Goal: Transaction & Acquisition: Subscribe to service/newsletter

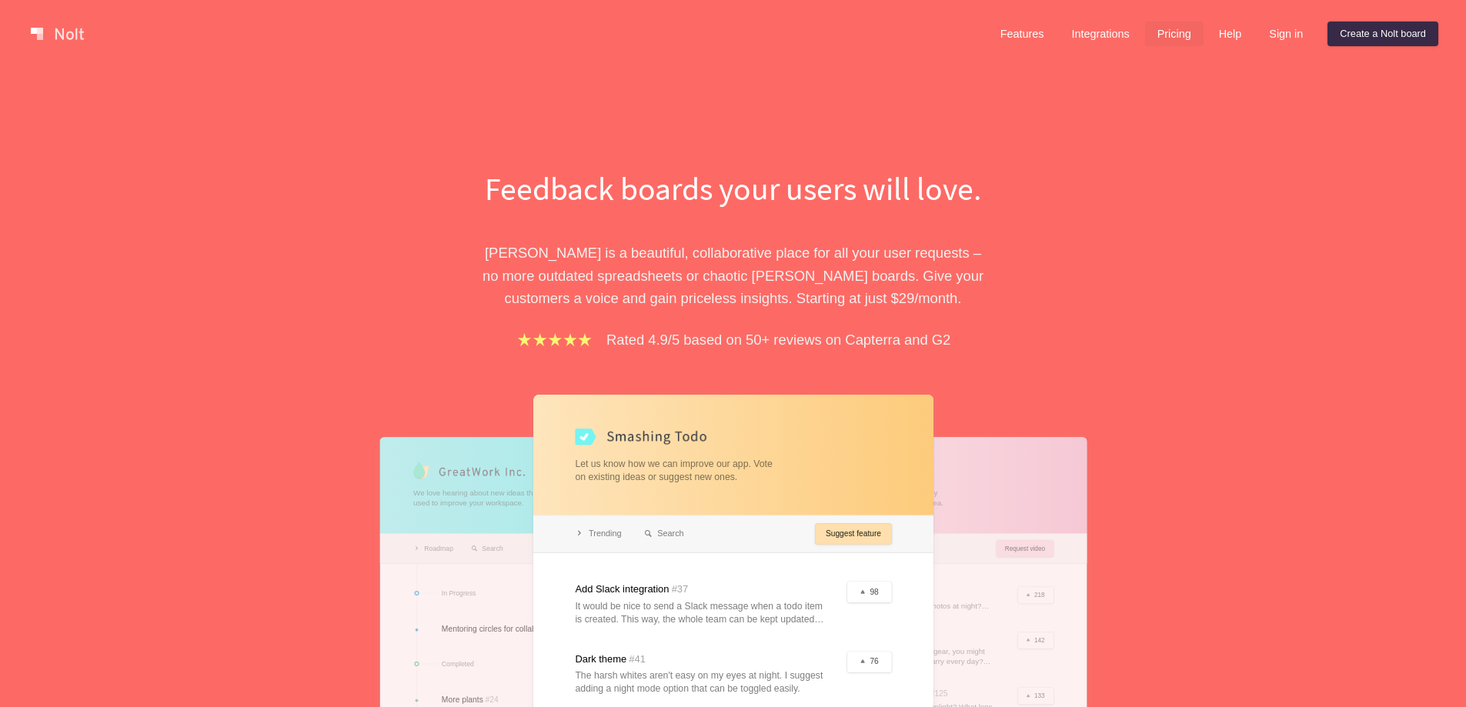
click at [1156, 33] on link "Pricing" at bounding box center [1174, 34] width 58 height 25
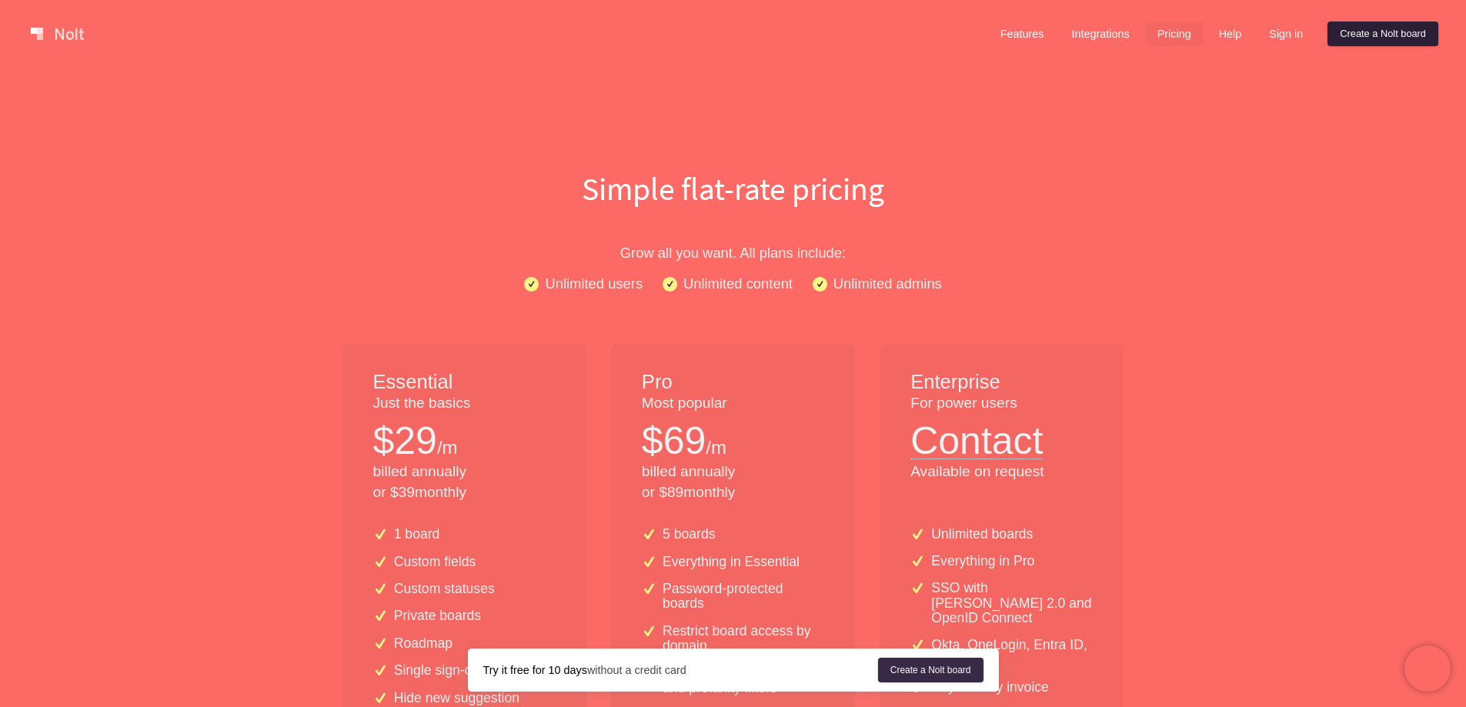
click at [1387, 36] on link "Create a Nolt board" at bounding box center [1383, 34] width 111 height 25
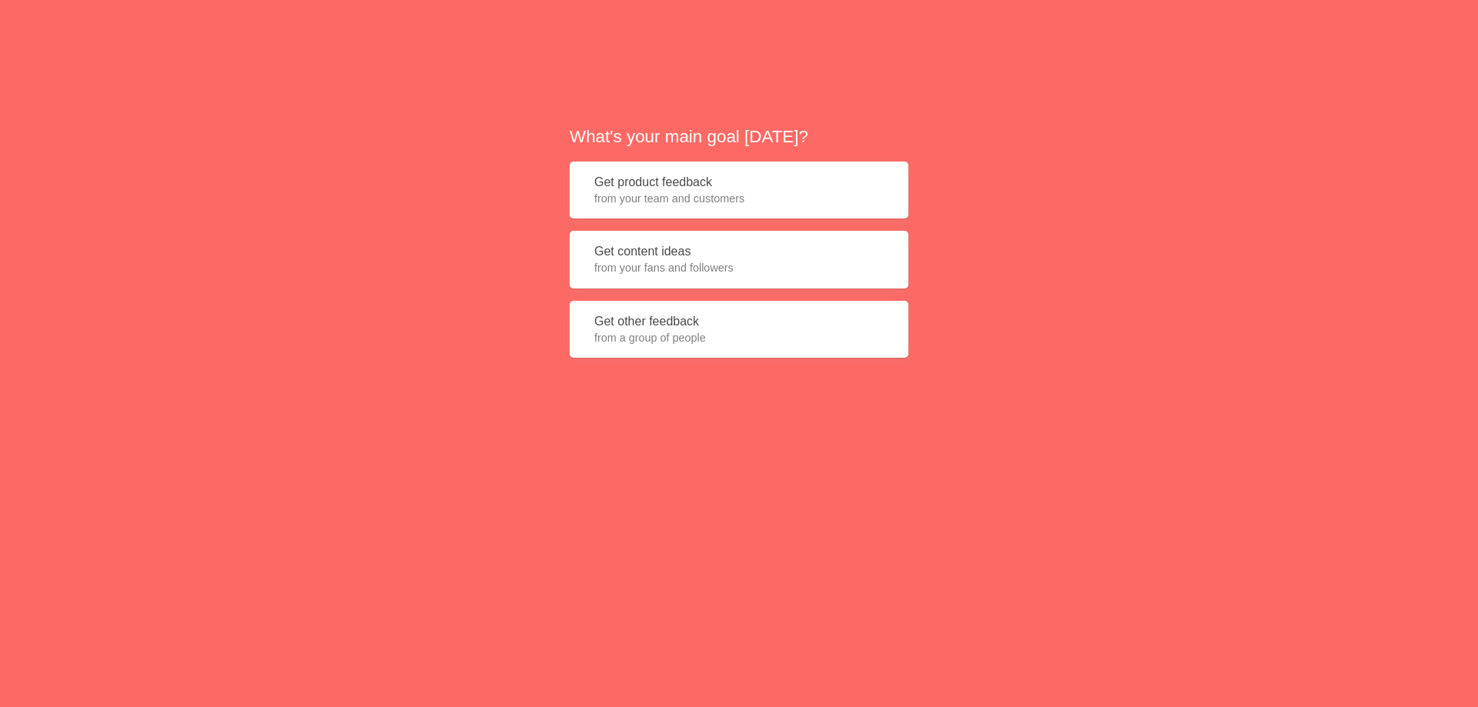
click at [657, 176] on button "Get product feedback from your team and customers" at bounding box center [739, 191] width 339 height 58
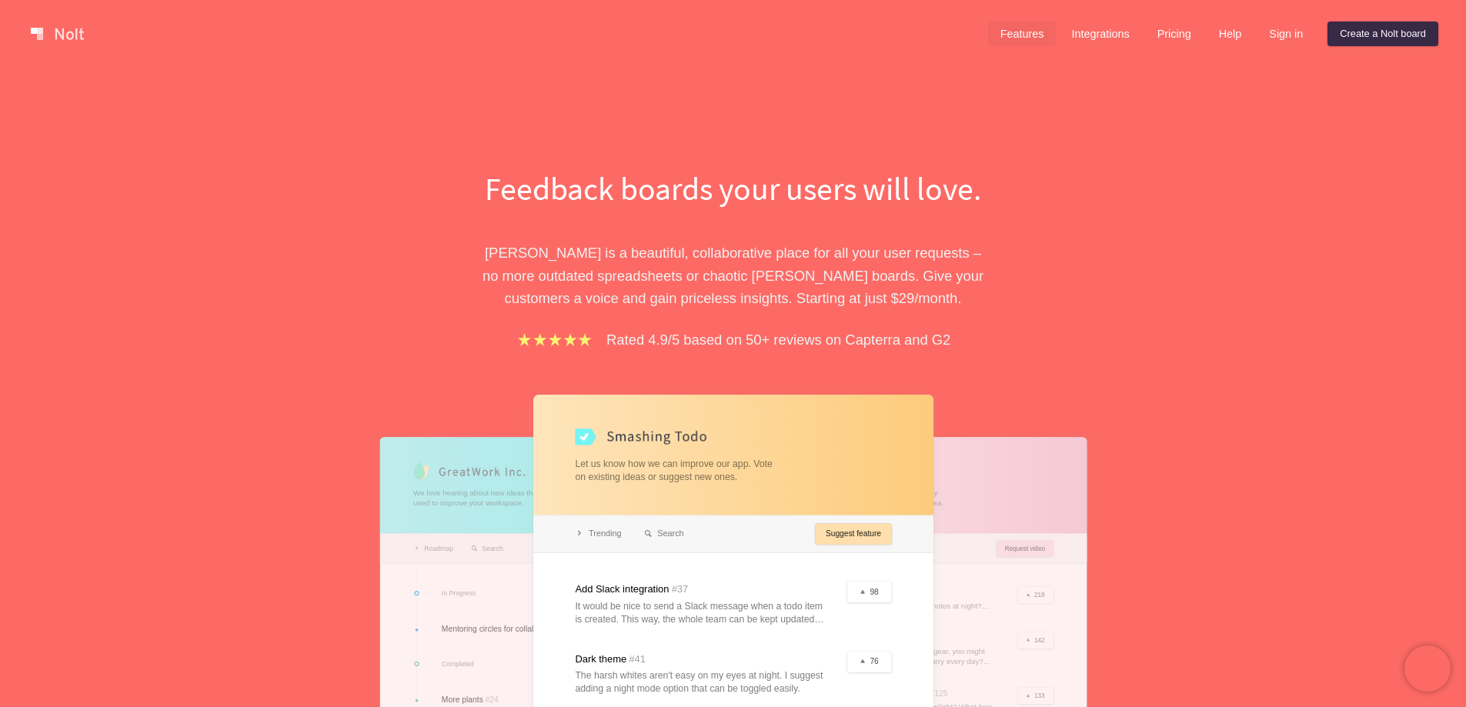
click at [1029, 28] on link "Features" at bounding box center [1022, 34] width 68 height 25
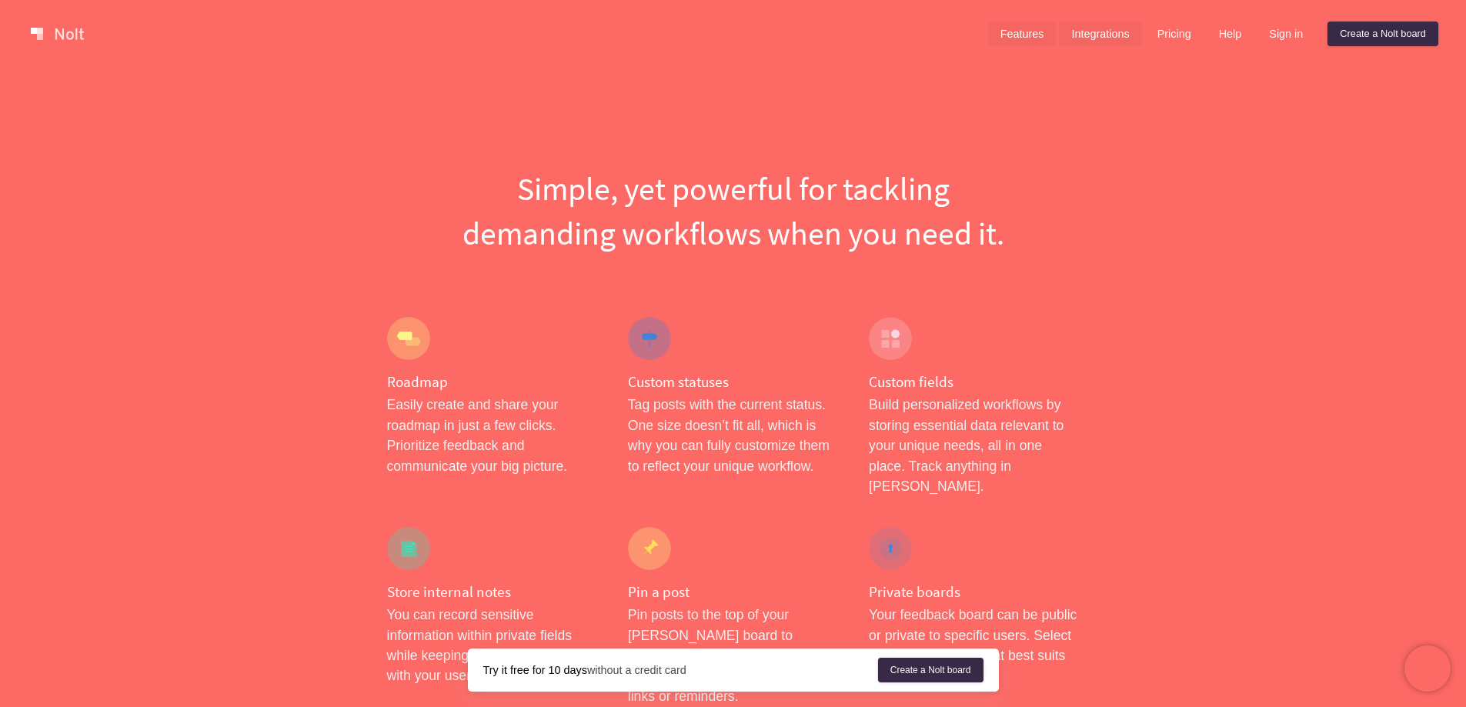
click at [1091, 32] on link "Integrations" at bounding box center [1100, 34] width 82 height 25
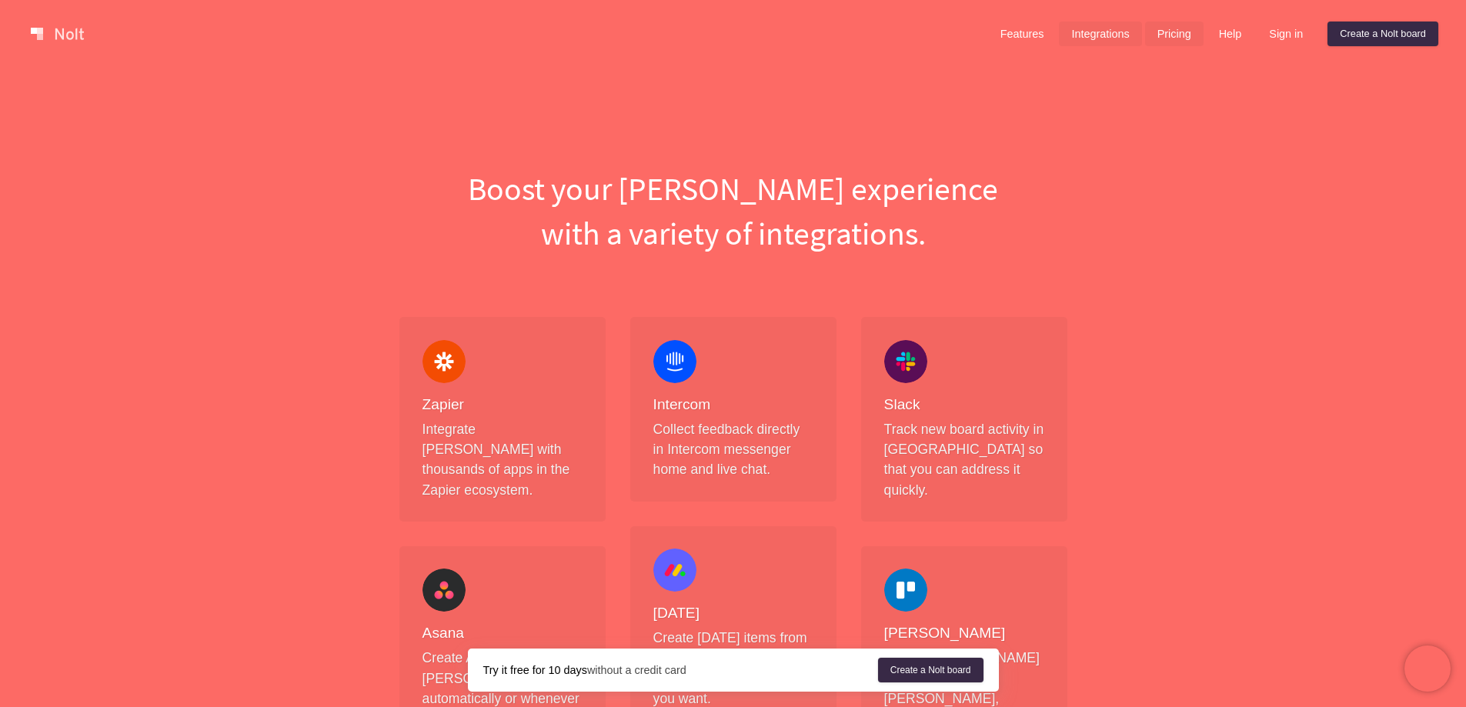
click at [1164, 35] on link "Pricing" at bounding box center [1174, 34] width 58 height 25
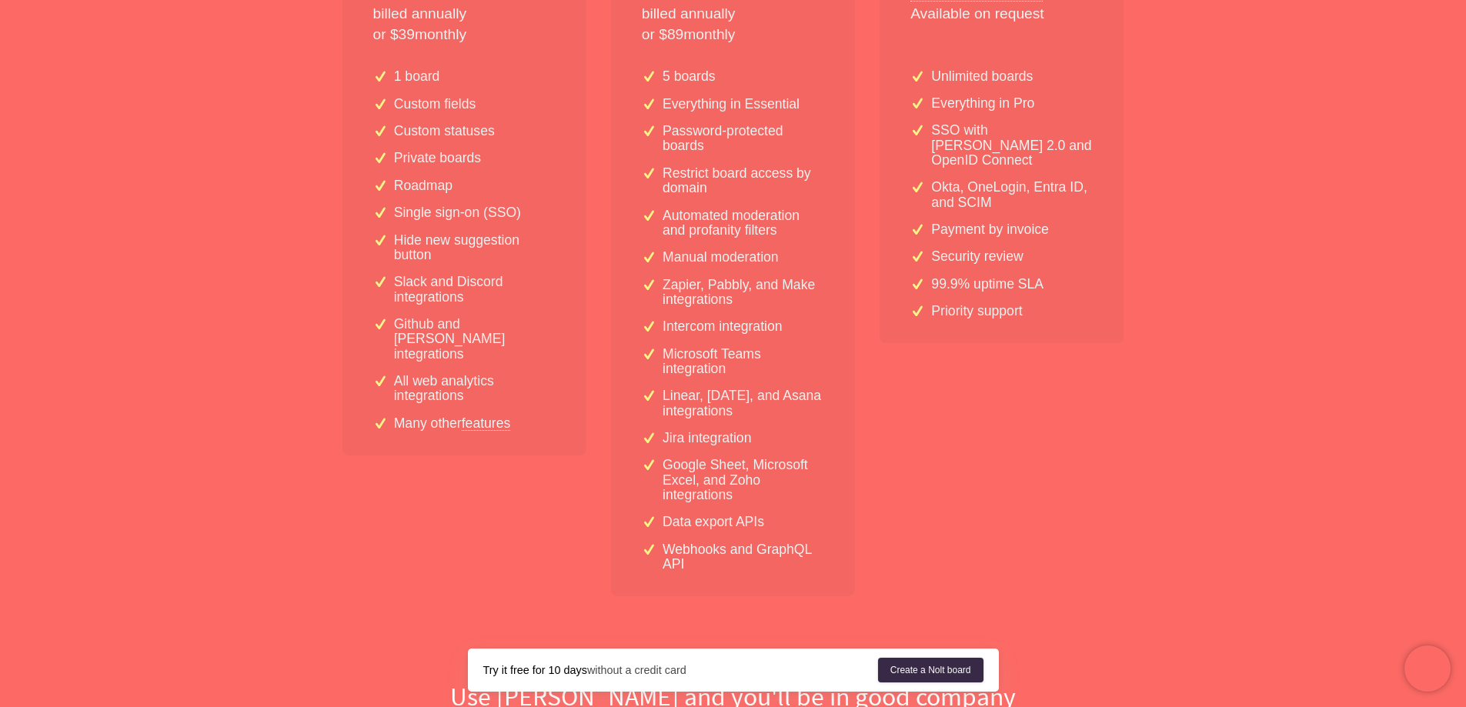
scroll to position [462, 0]
drag, startPoint x: 476, startPoint y: 336, endPoint x: 400, endPoint y: 316, distance: 78.0
click at [400, 316] on p "Github and [PERSON_NAME] integrations" at bounding box center [475, 335] width 162 height 45
click at [483, 413] on link "features" at bounding box center [486, 420] width 49 height 14
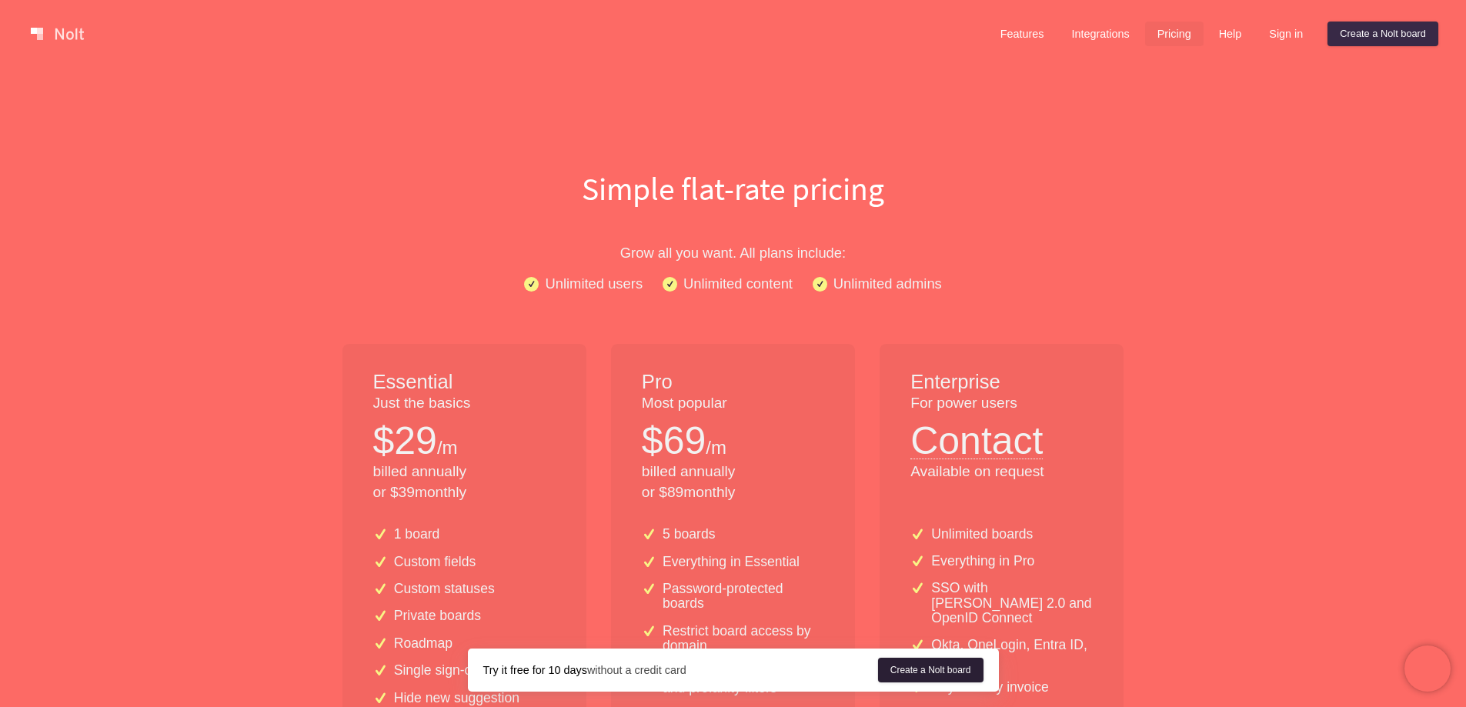
click at [946, 667] on link "Create a Nolt board" at bounding box center [930, 670] width 105 height 25
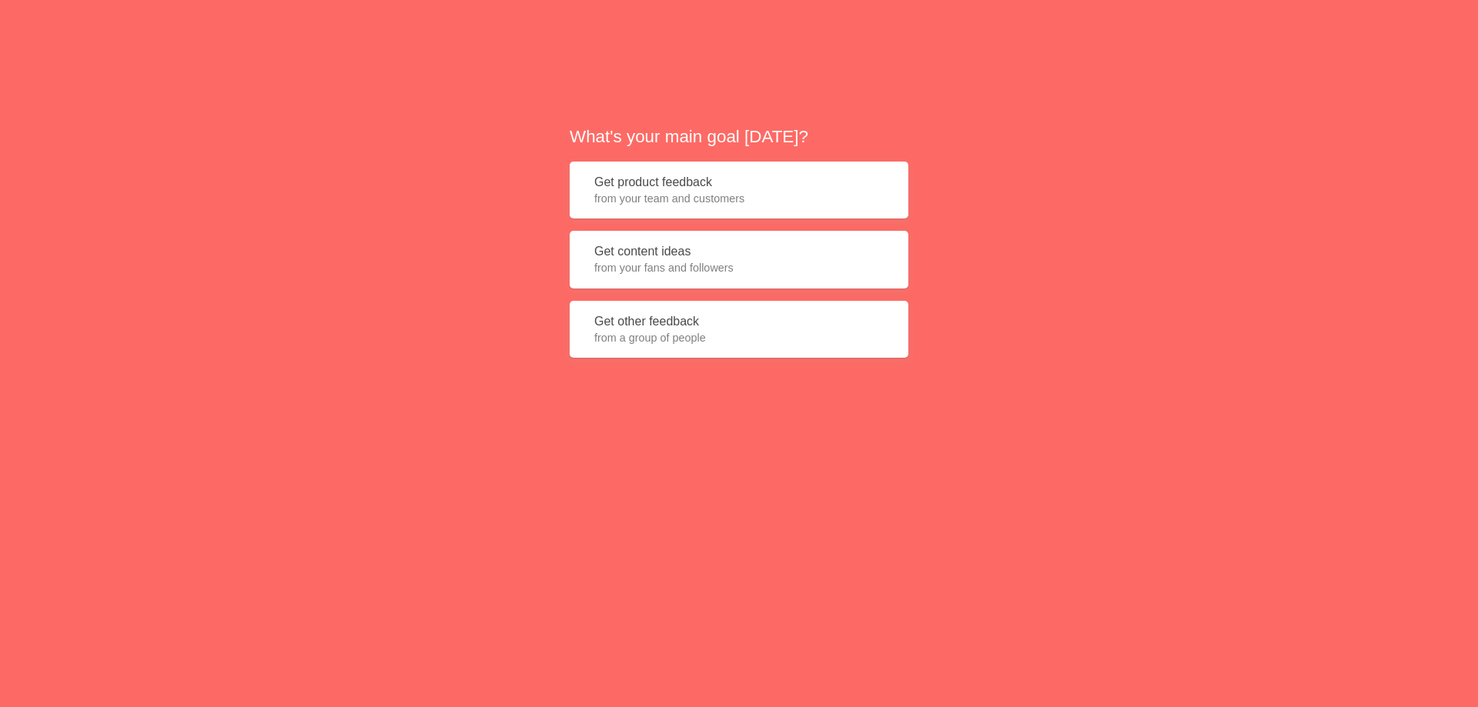
drag, startPoint x: 573, startPoint y: 178, endPoint x: 1188, endPoint y: 412, distance: 658.0
click at [1188, 407] on div "What's your main goal today? Get product feedback from your team and customers …" at bounding box center [739, 247] width 1478 height 495
click at [658, 261] on span "from your fans and followers" at bounding box center [738, 267] width 289 height 15
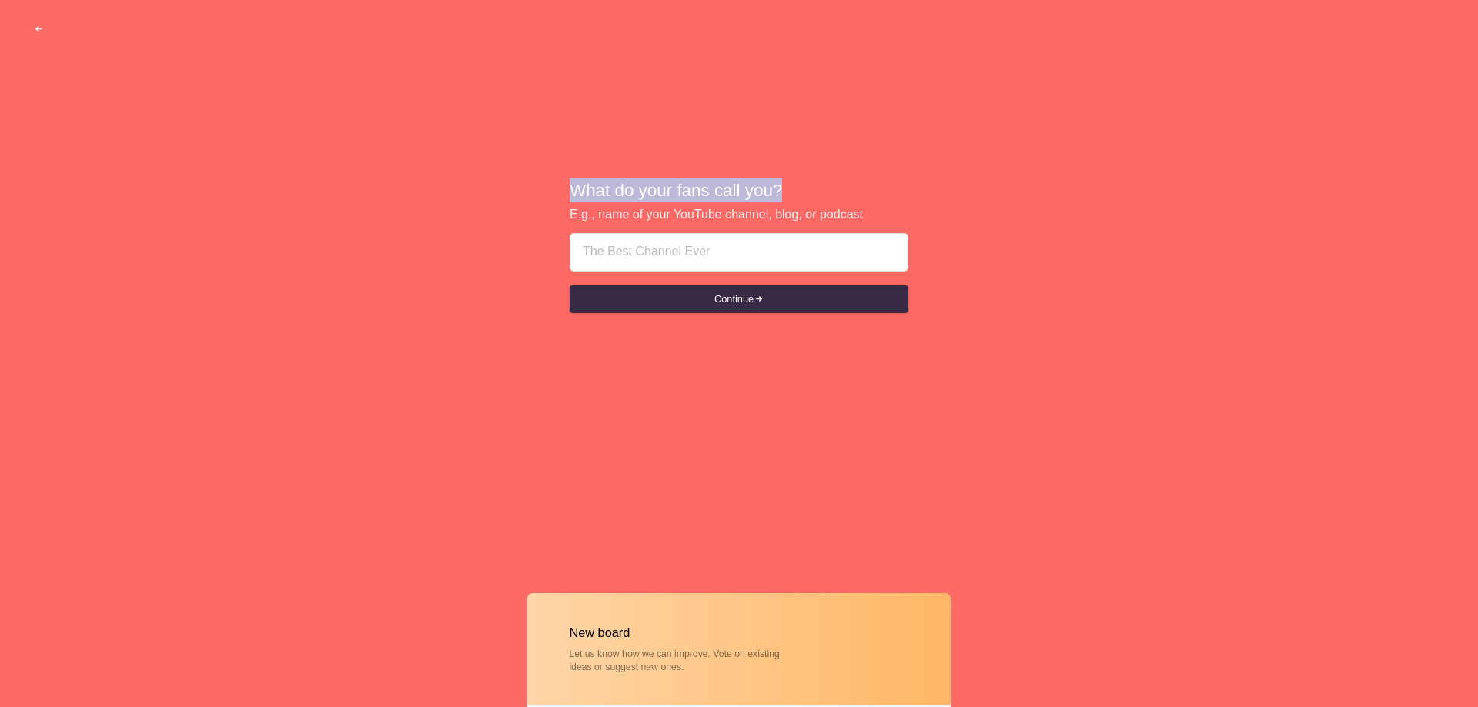
drag, startPoint x: 580, startPoint y: 188, endPoint x: 860, endPoint y: 189, distance: 280.2
click at [860, 189] on h2 "What do your fans call you?" at bounding box center [739, 191] width 339 height 24
click at [689, 253] on input at bounding box center [739, 252] width 311 height 37
click at [654, 244] on input at bounding box center [739, 252] width 311 height 37
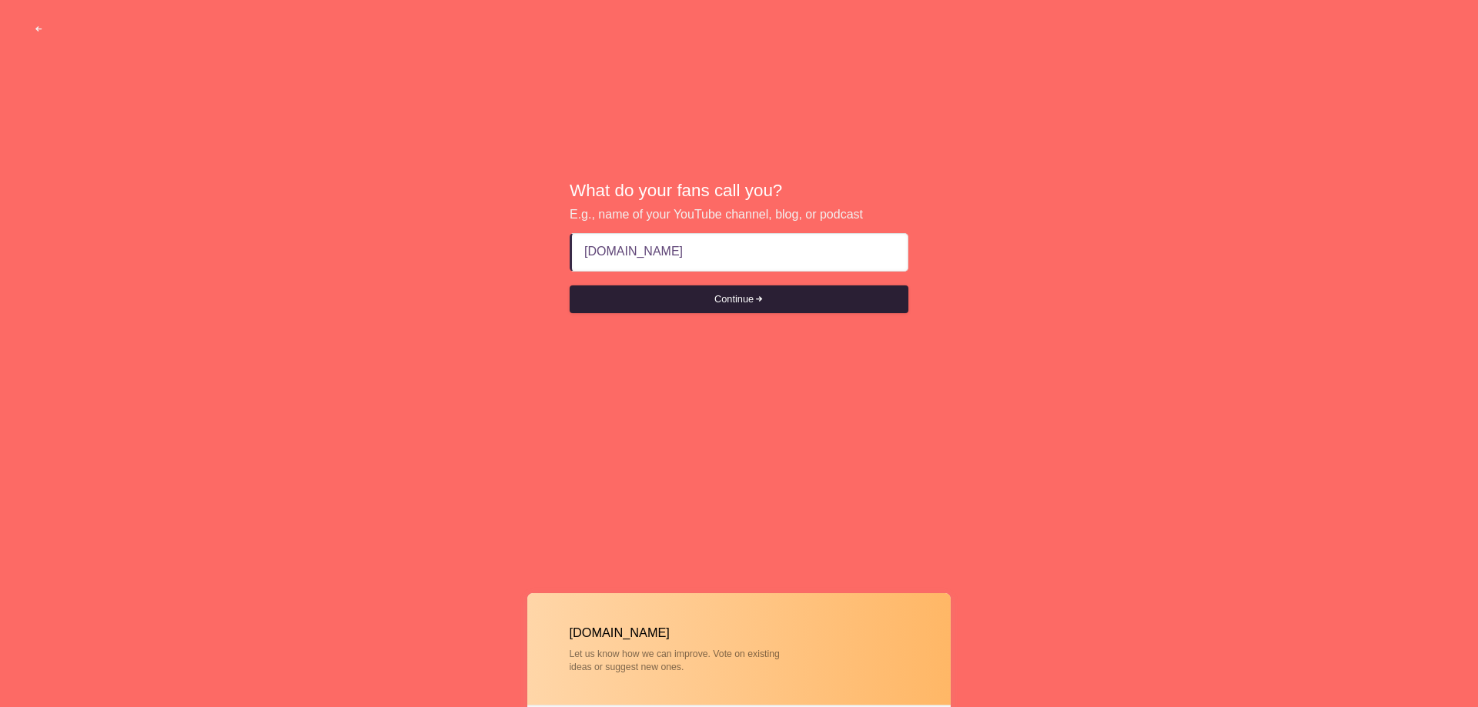
click at [742, 302] on button "Continue" at bounding box center [739, 300] width 339 height 28
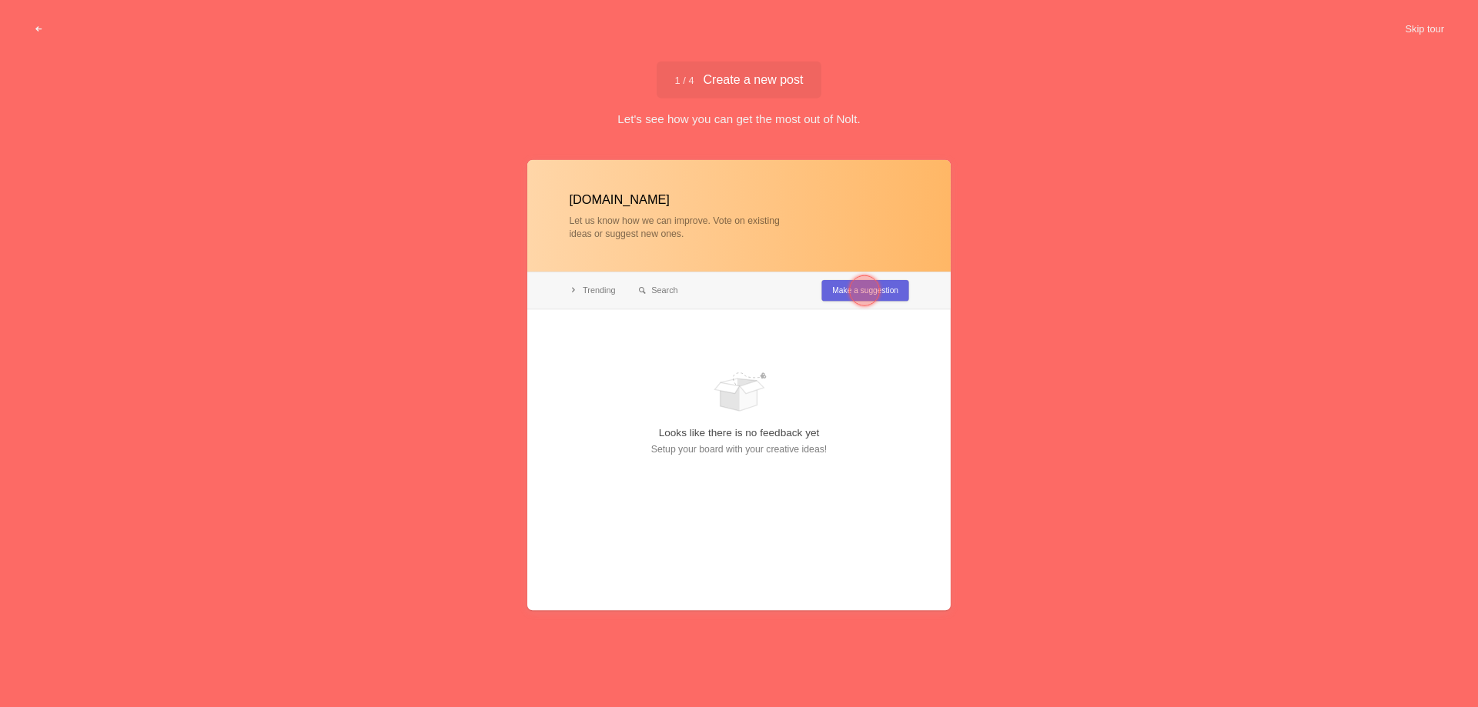
type input "Brinde.me"
click at [845, 282] on div at bounding box center [864, 290] width 55 height 55
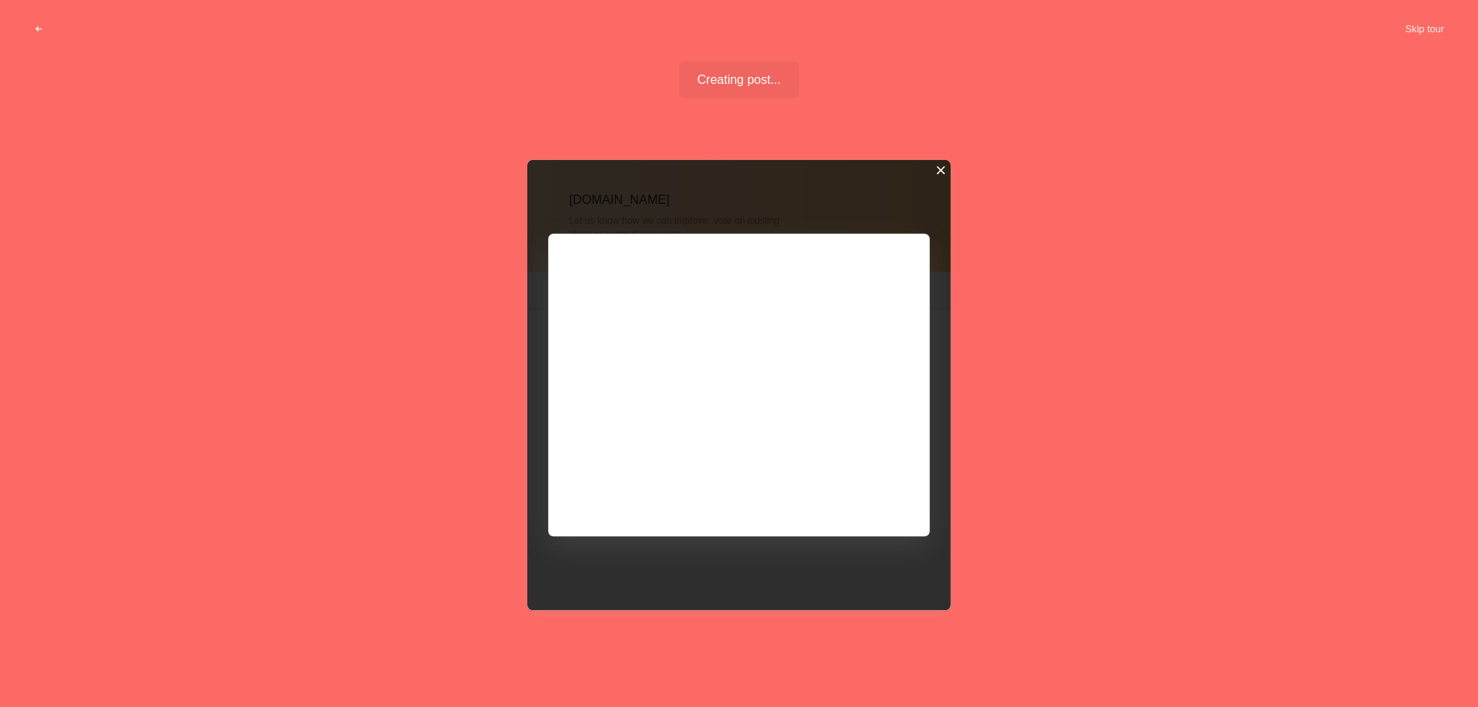
click at [935, 172] on div at bounding box center [940, 170] width 11 height 11
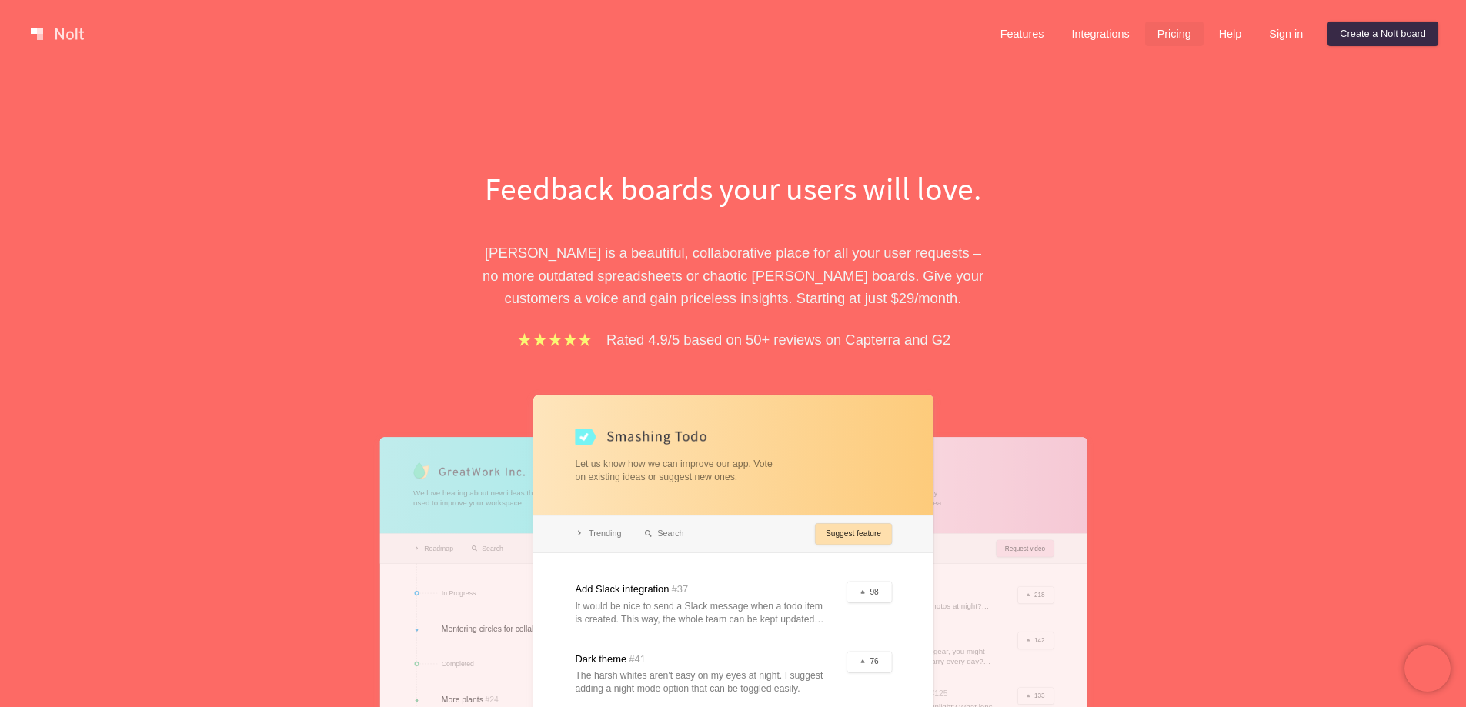
click at [1167, 31] on link "Pricing" at bounding box center [1174, 34] width 58 height 25
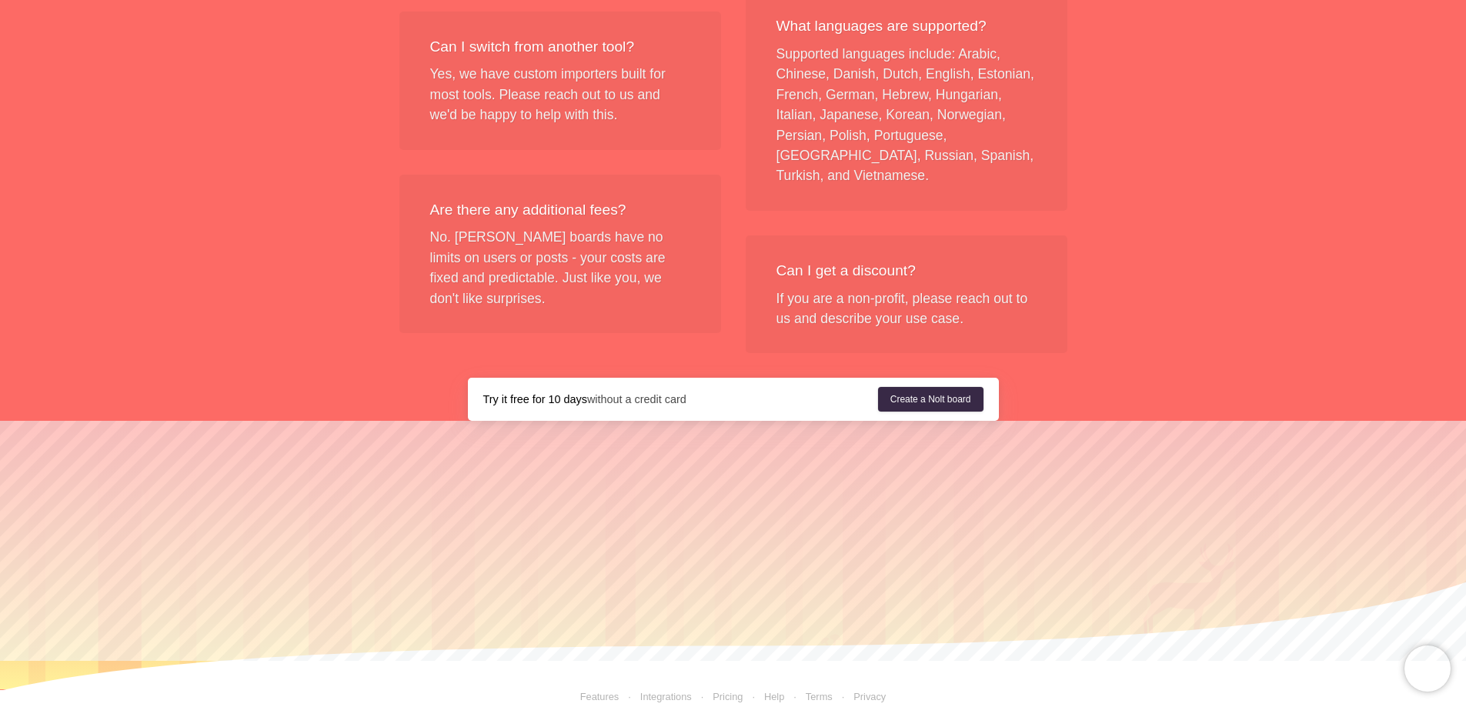
scroll to position [1842, 0]
